Goal: Task Accomplishment & Management: Manage account settings

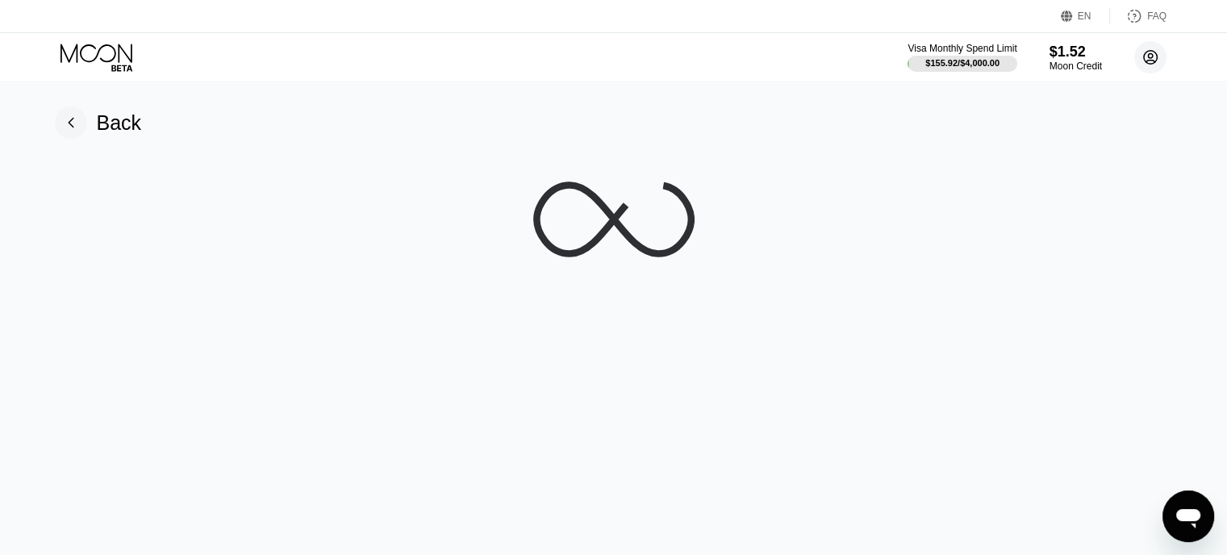
click at [1063, 52] on div "$1.52" at bounding box center [1075, 52] width 52 height 17
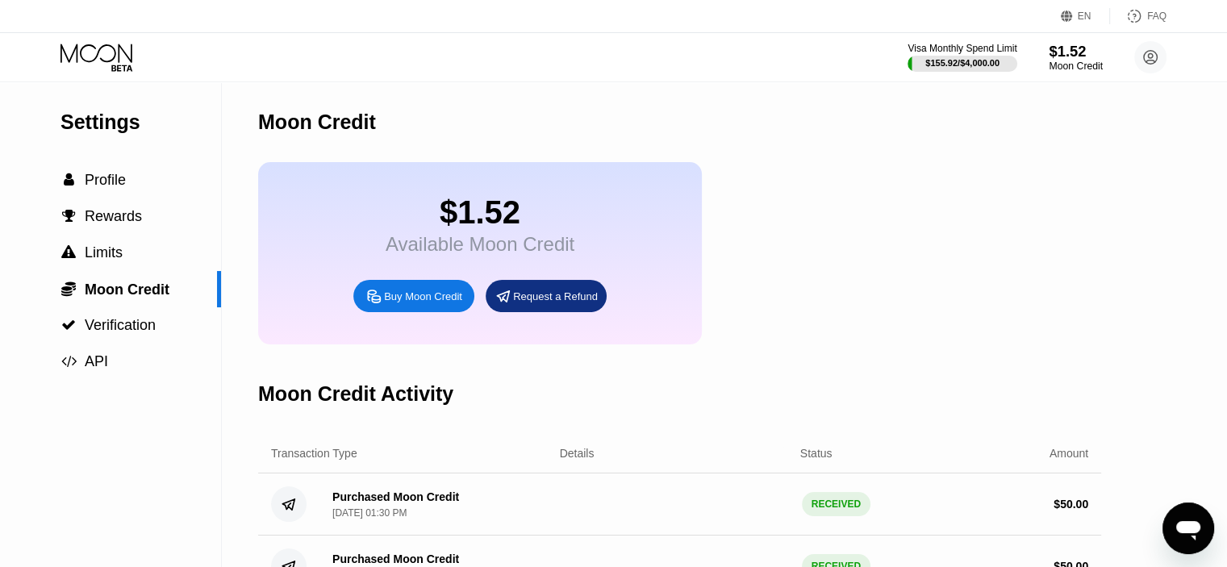
click at [1091, 51] on div "$1.52" at bounding box center [1076, 51] width 54 height 17
click at [1074, 65] on div "Moon Credit" at bounding box center [1076, 65] width 54 height 11
click at [1149, 56] on icon at bounding box center [1150, 57] width 9 height 9
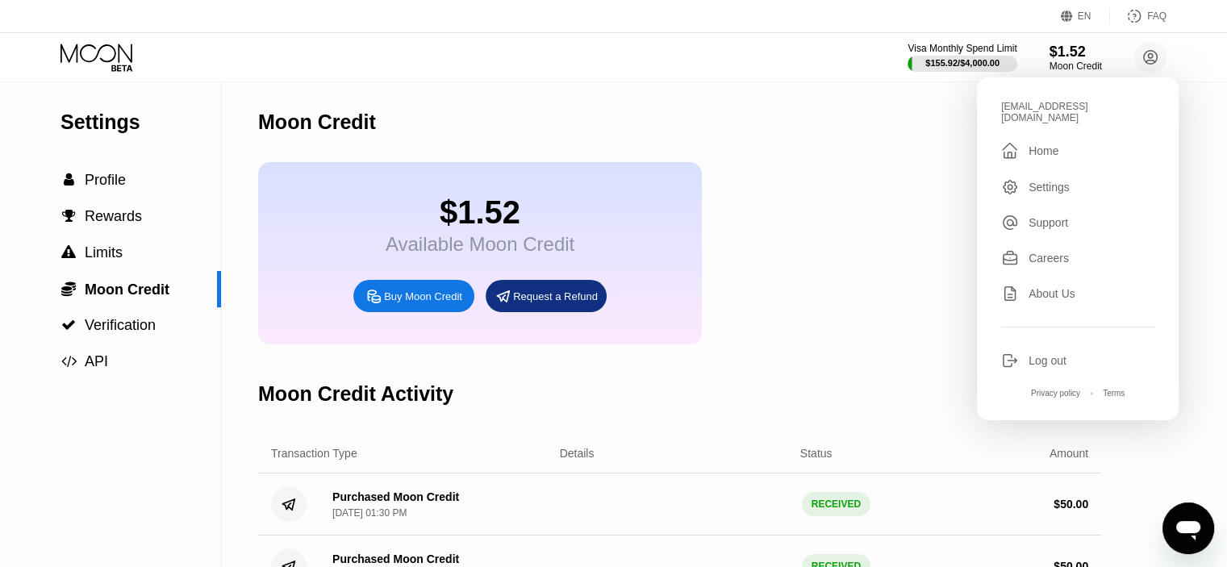
click at [1074, 141] on div " Home" at bounding box center [1077, 150] width 153 height 19
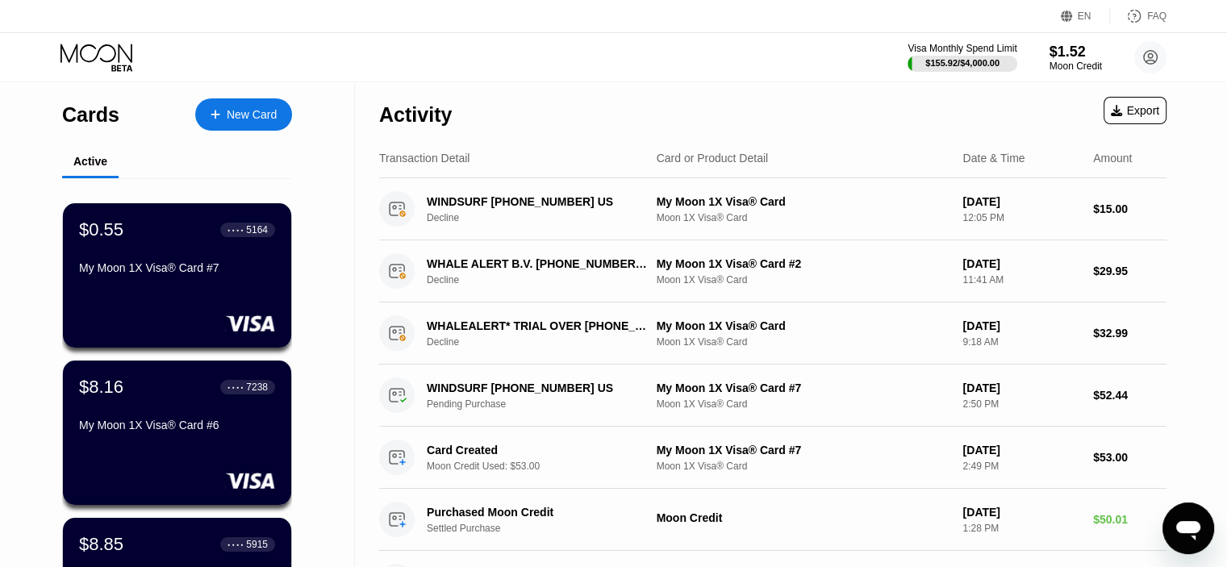
click at [402, 77] on div "Visa Monthly Spend Limit $155.92 / $4,000.00 $1.52 Moon Credit multibankpalesti…" at bounding box center [613, 57] width 1227 height 48
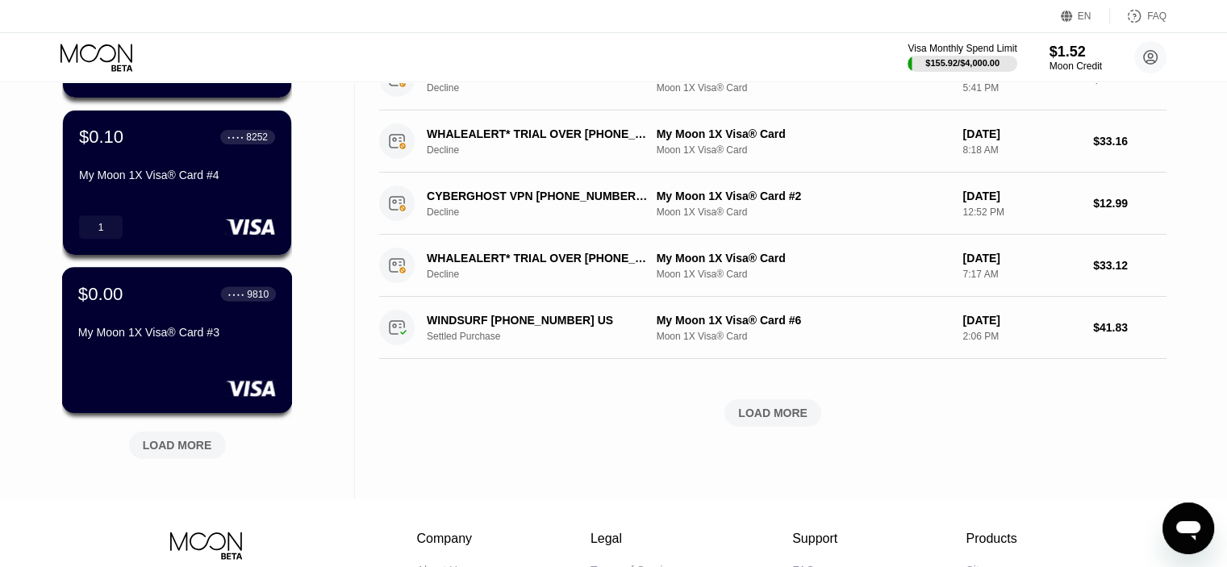
scroll to position [645, 0]
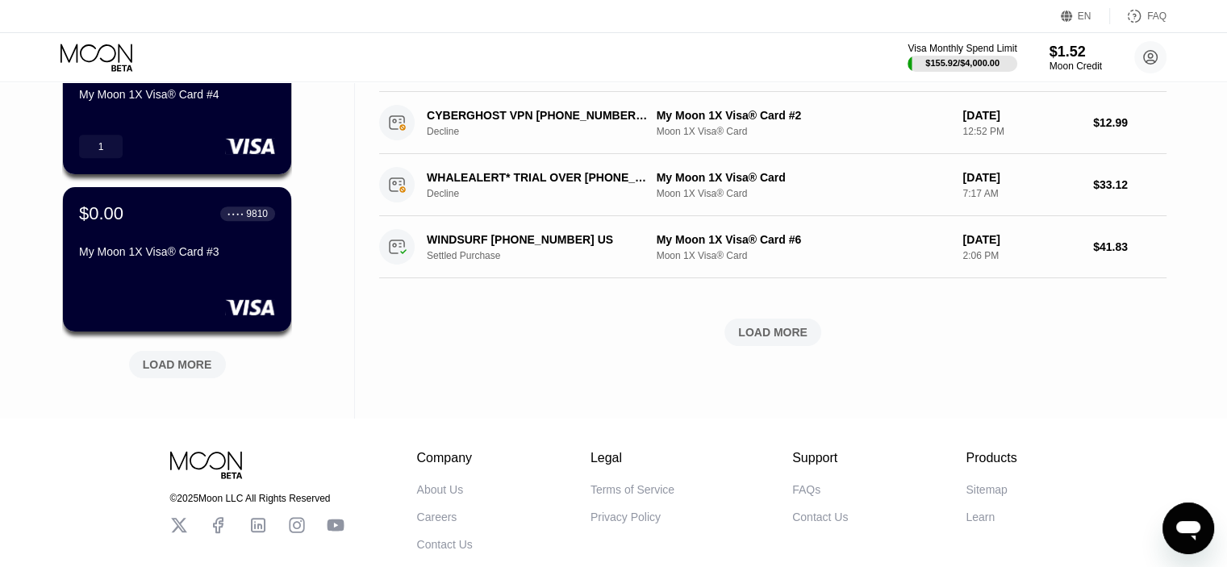
click at [197, 364] on div "LOAD MORE" at bounding box center [177, 364] width 69 height 15
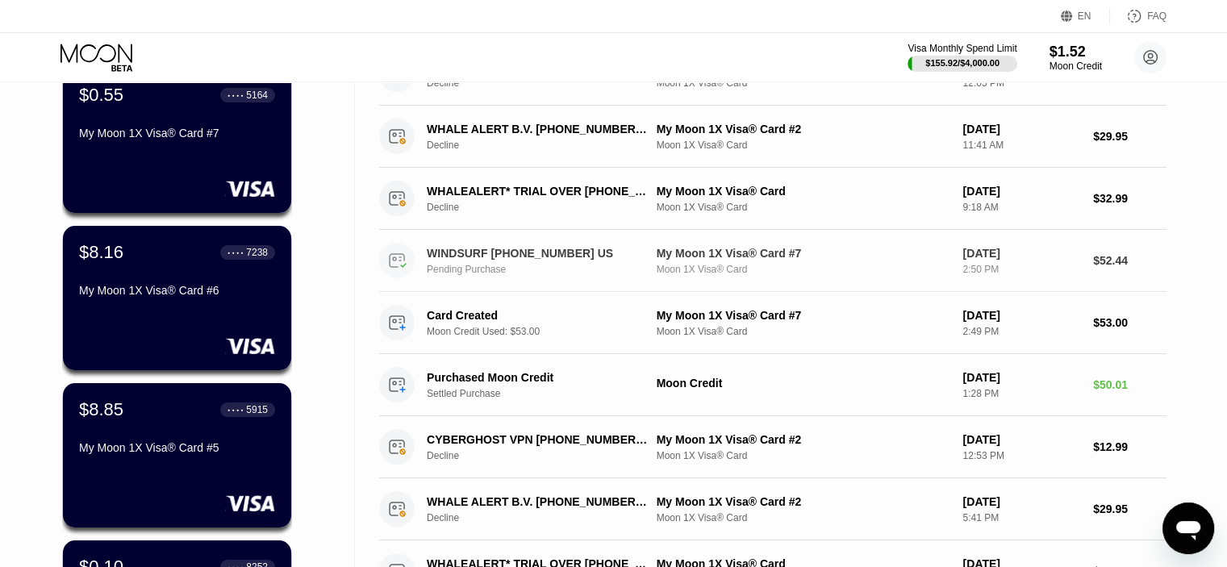
scroll to position [0, 0]
